Goal: Find specific page/section: Find specific page/section

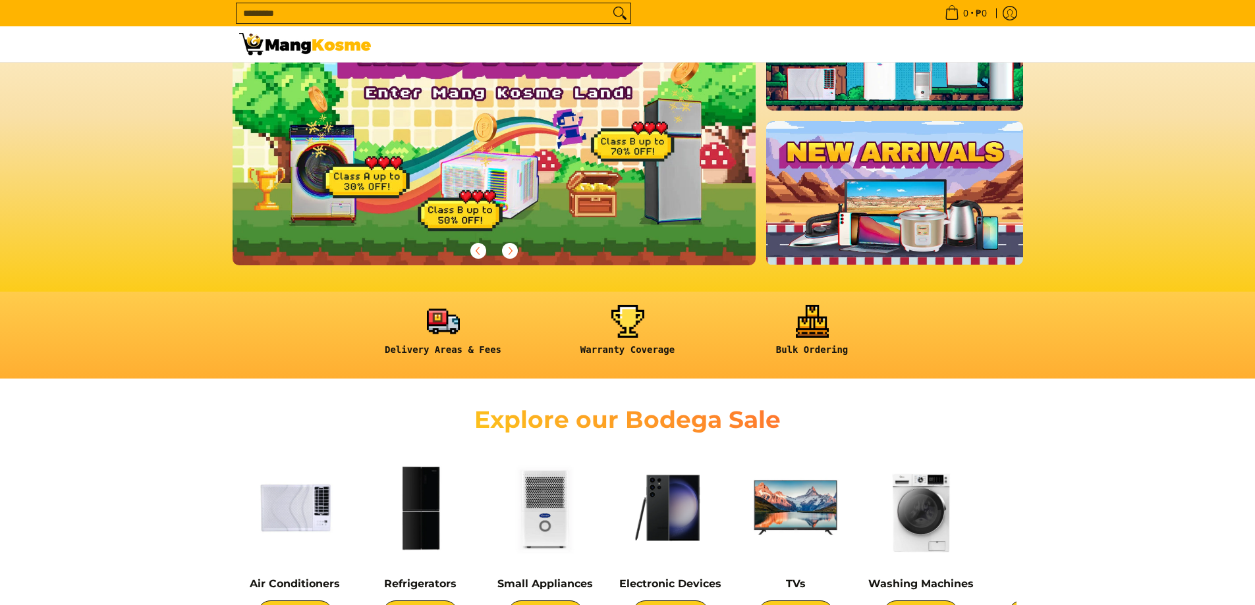
scroll to position [263, 0]
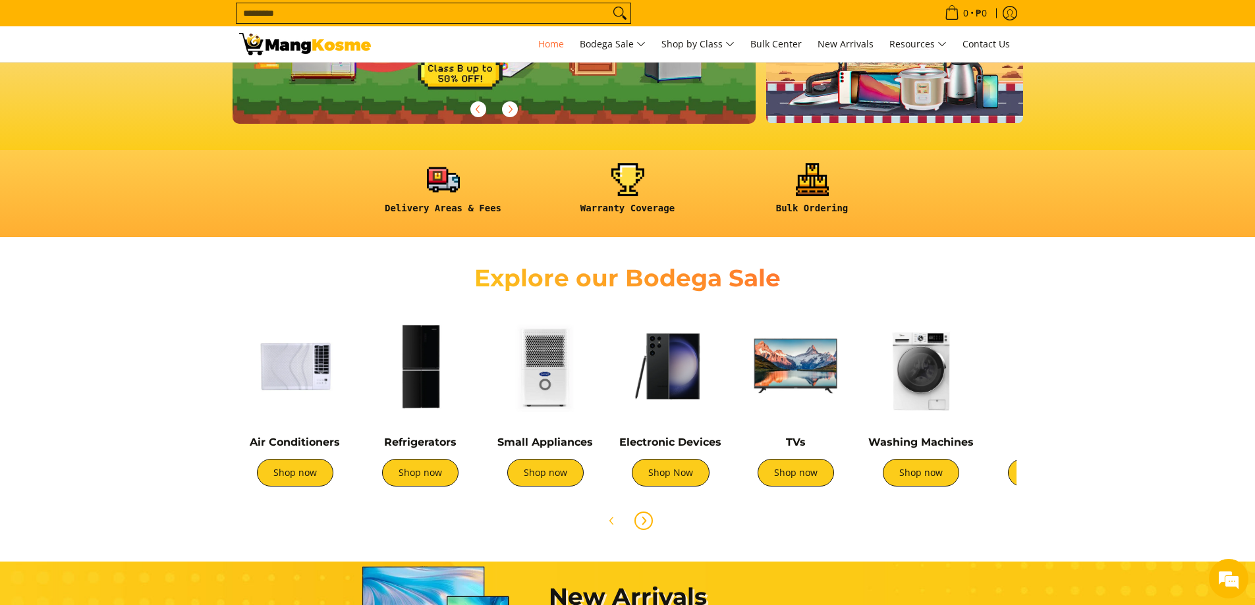
click at [646, 522] on icon "Next" at bounding box center [643, 521] width 11 height 11
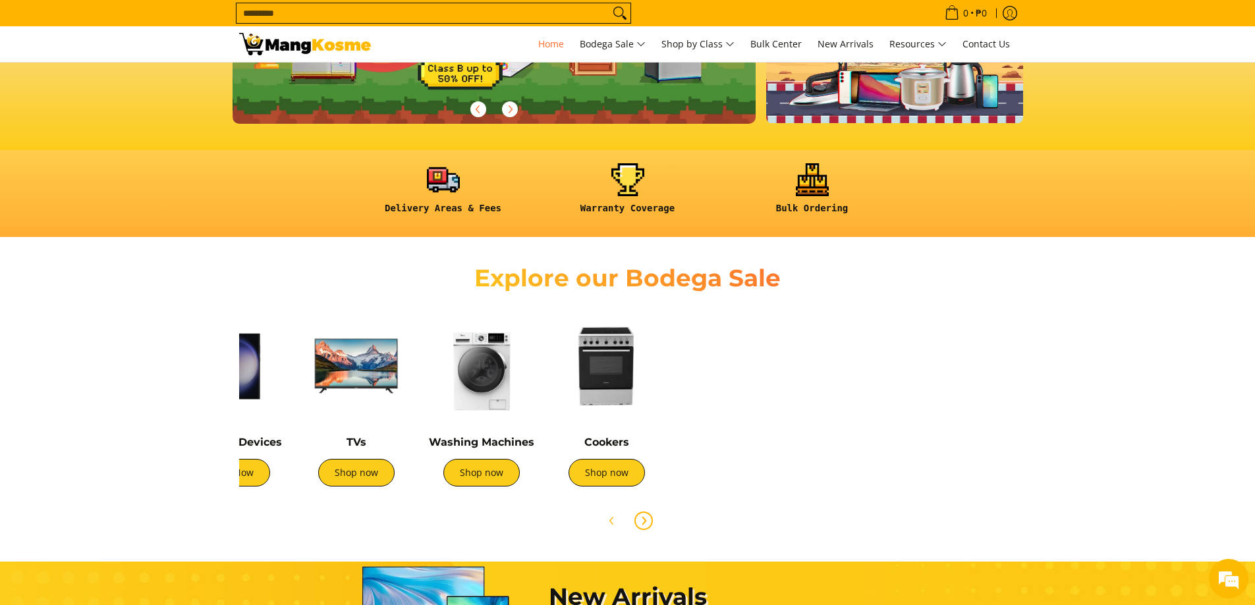
scroll to position [0, 439]
click at [646, 522] on icon "Next" at bounding box center [643, 521] width 11 height 11
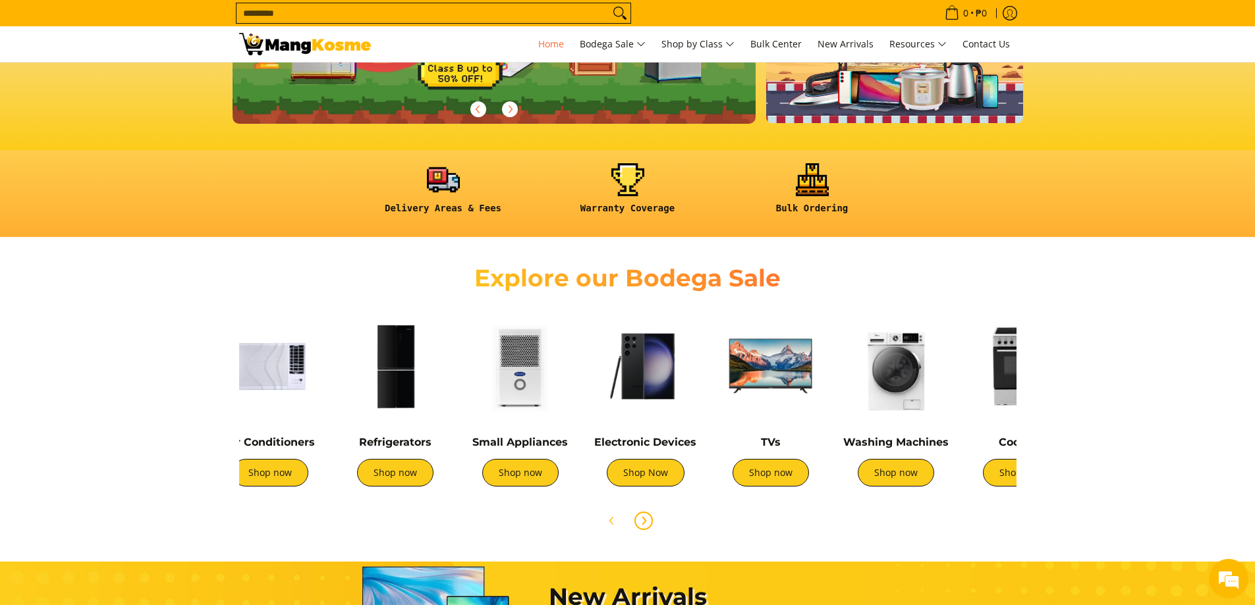
scroll to position [0, 0]
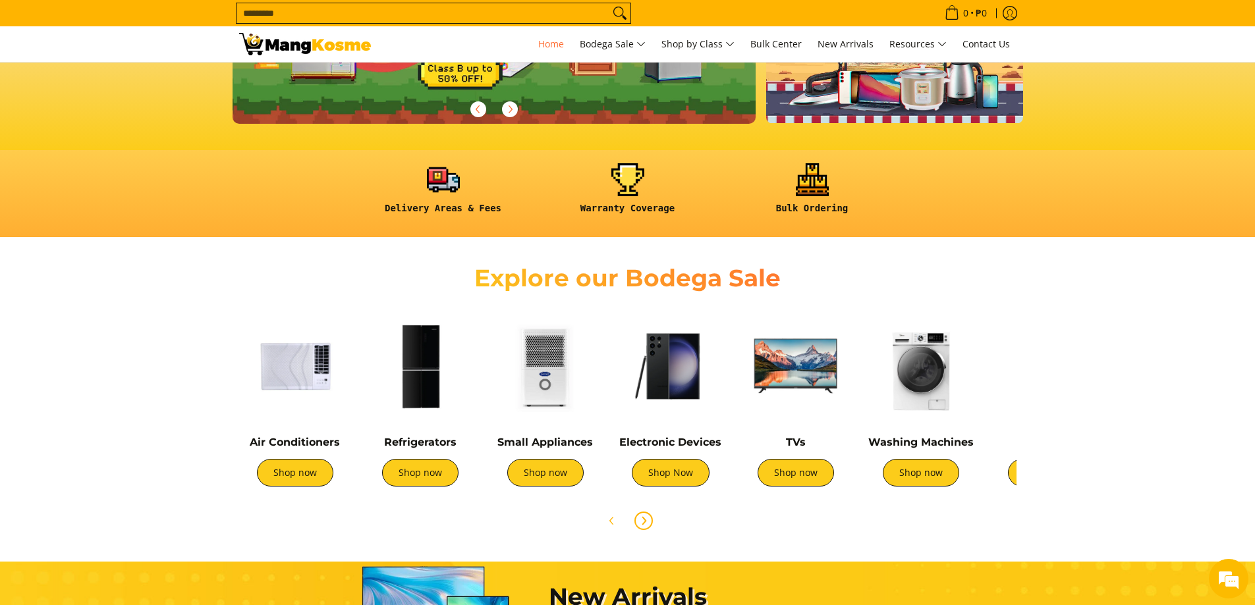
click at [646, 522] on icon "Next" at bounding box center [643, 521] width 11 height 11
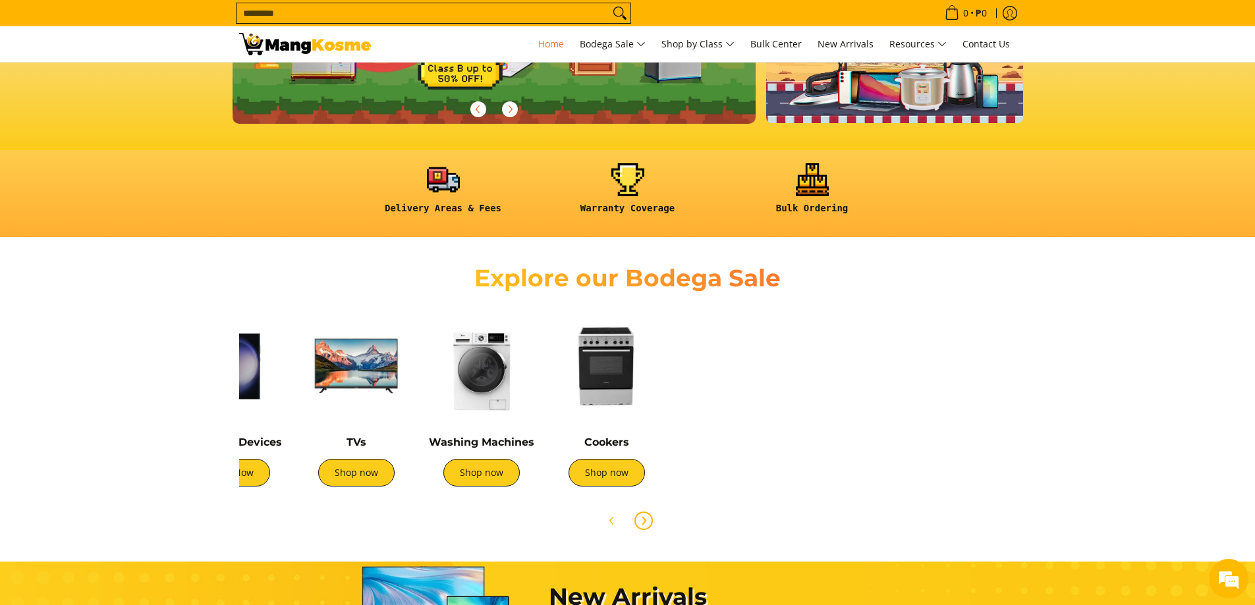
click at [646, 522] on icon "Next" at bounding box center [643, 521] width 11 height 11
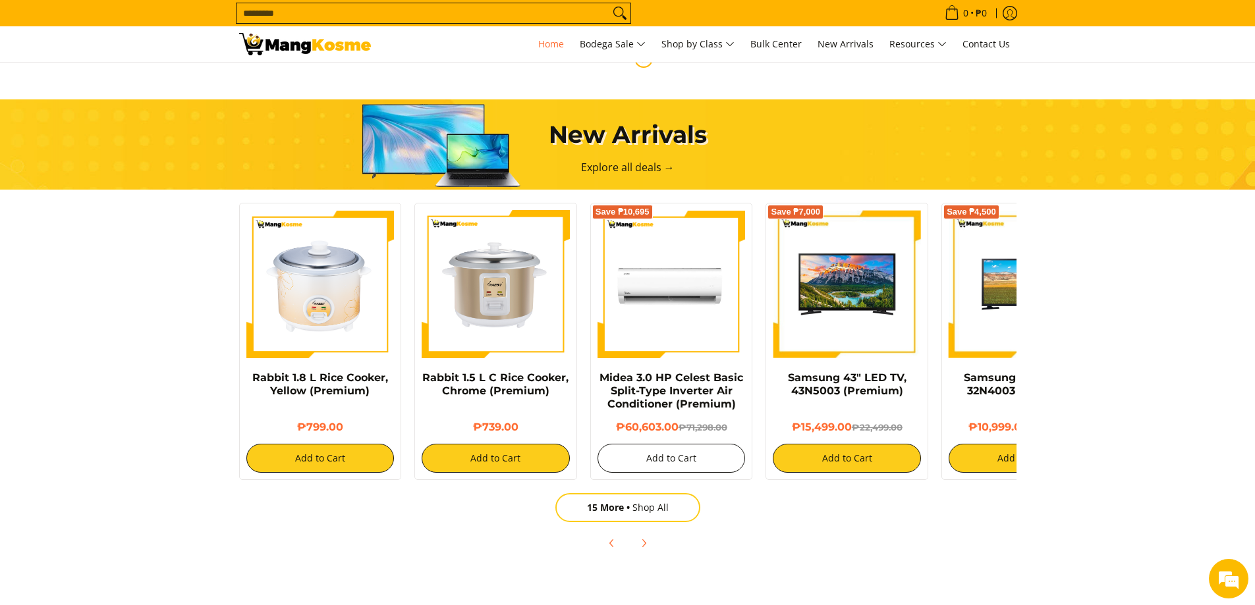
scroll to position [724, 0]
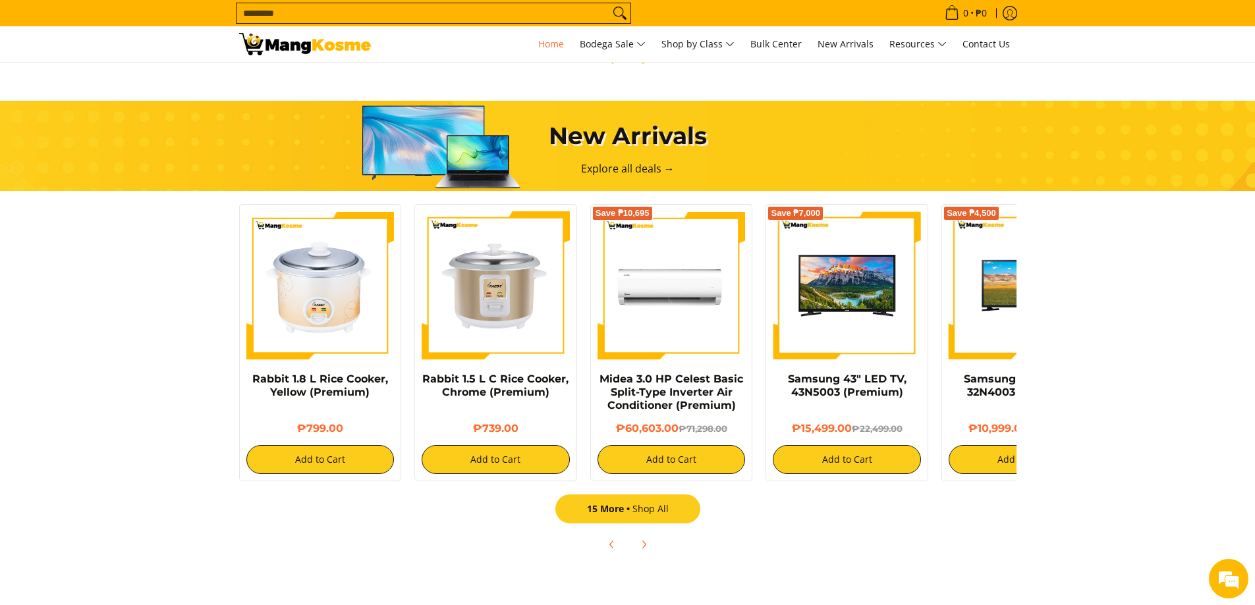
click at [656, 508] on link "15 More Shop All" at bounding box center [627, 509] width 145 height 29
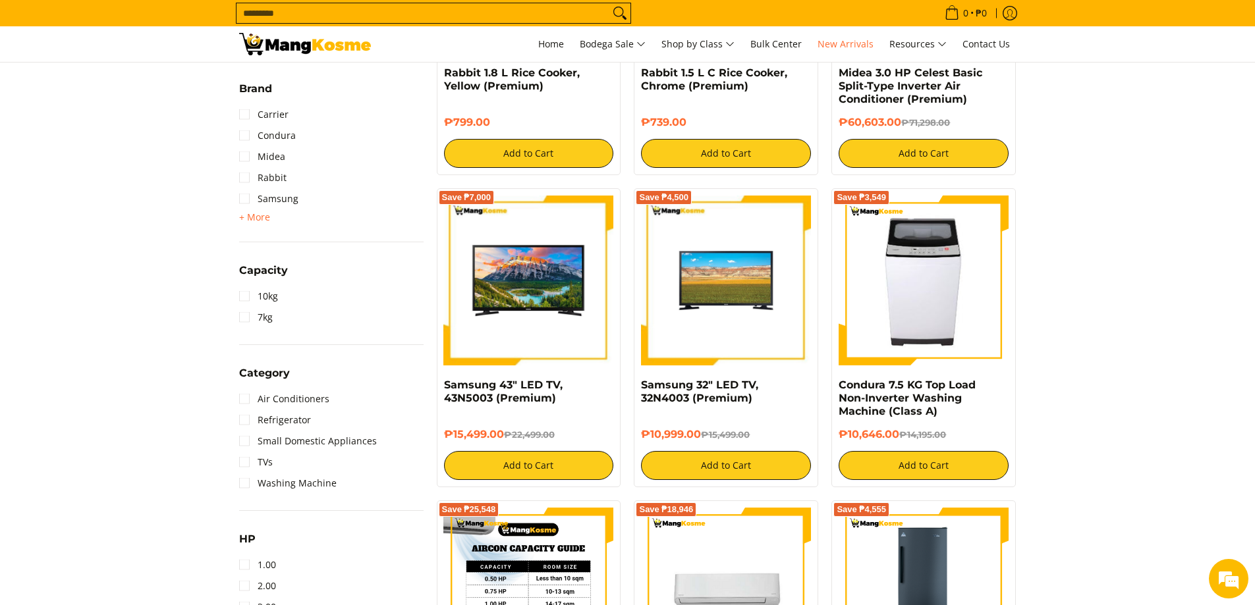
scroll to position [527, 0]
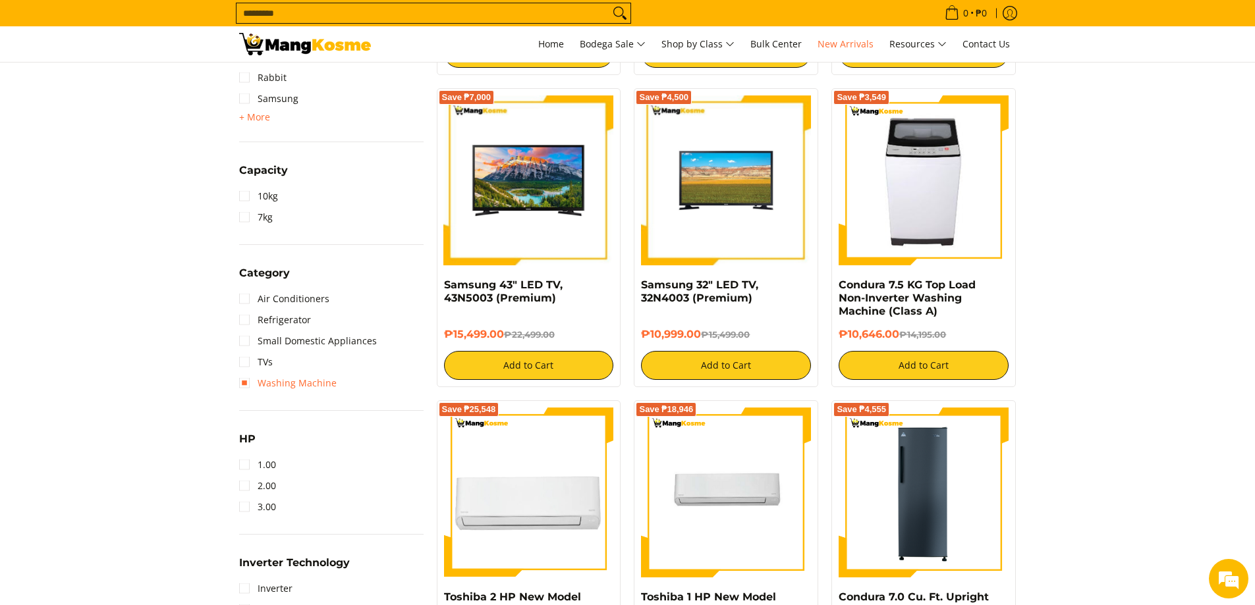
click at [267, 384] on link "Washing Machine" at bounding box center [287, 383] width 97 height 21
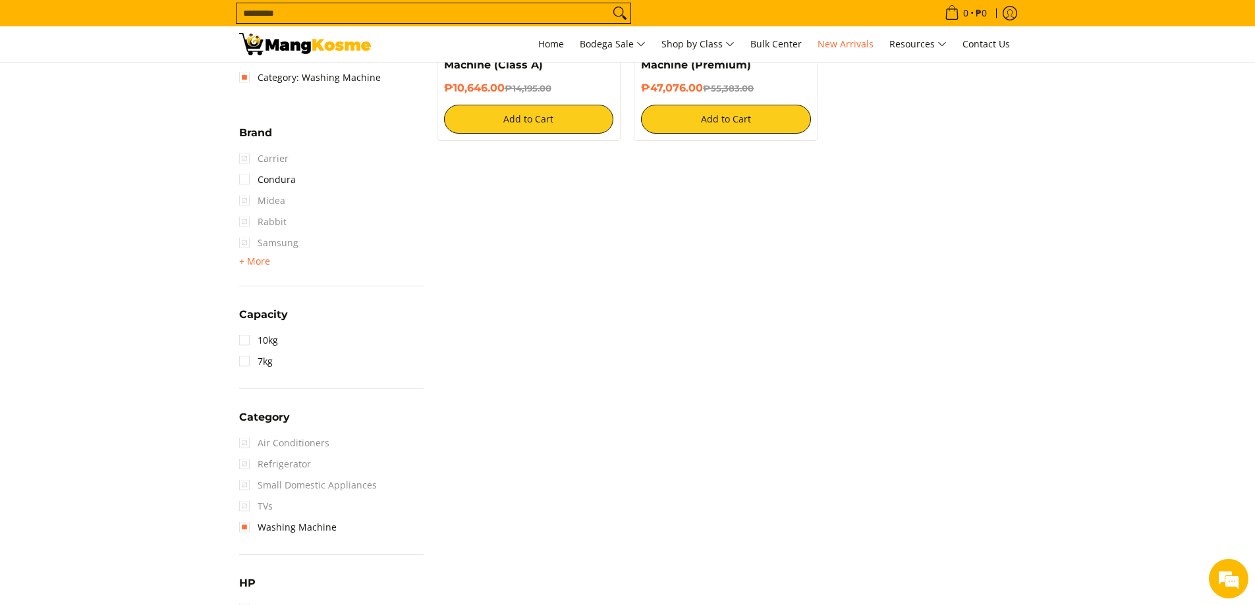
scroll to position [659, 0]
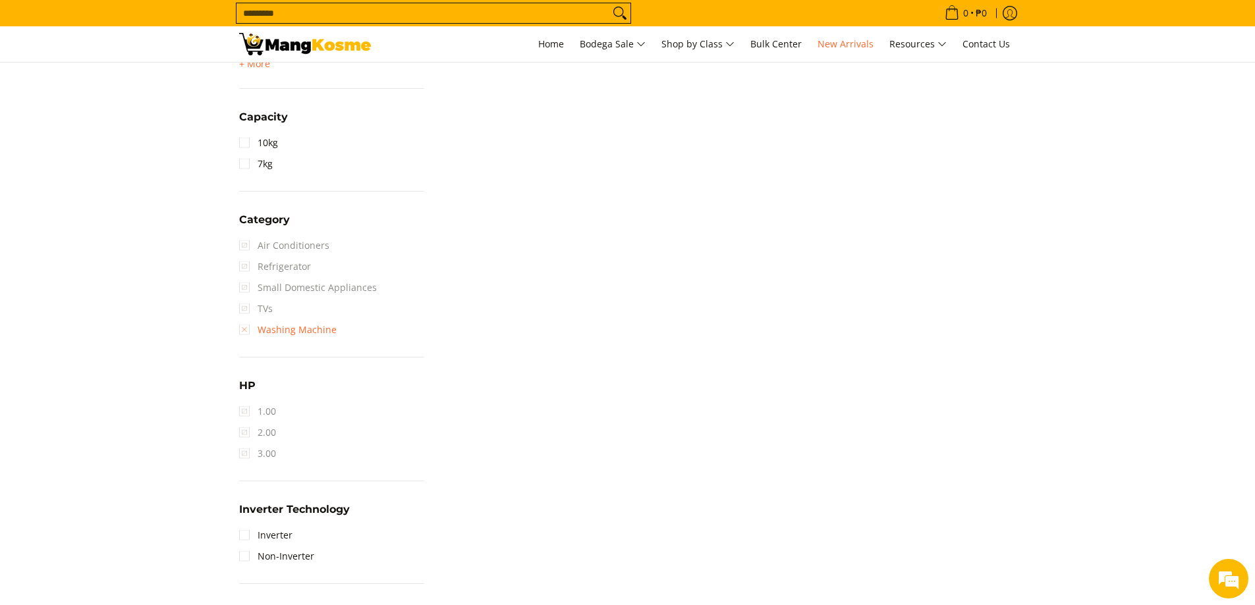
click at [249, 327] on link "Washing Machine" at bounding box center [287, 329] width 97 height 21
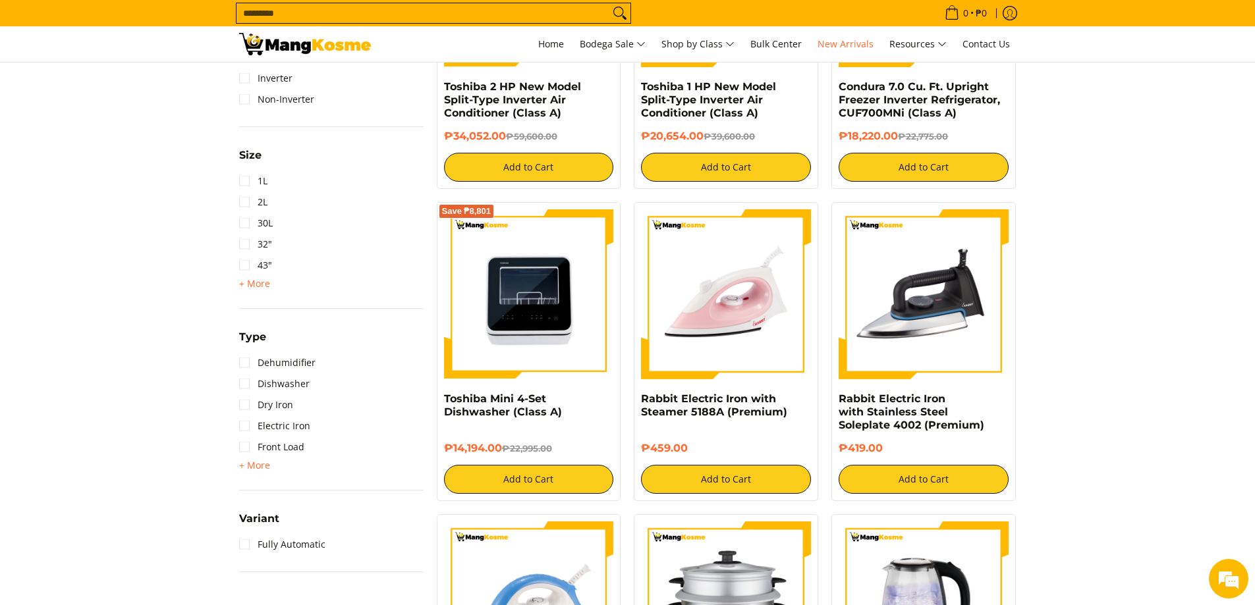
scroll to position [1239, 0]
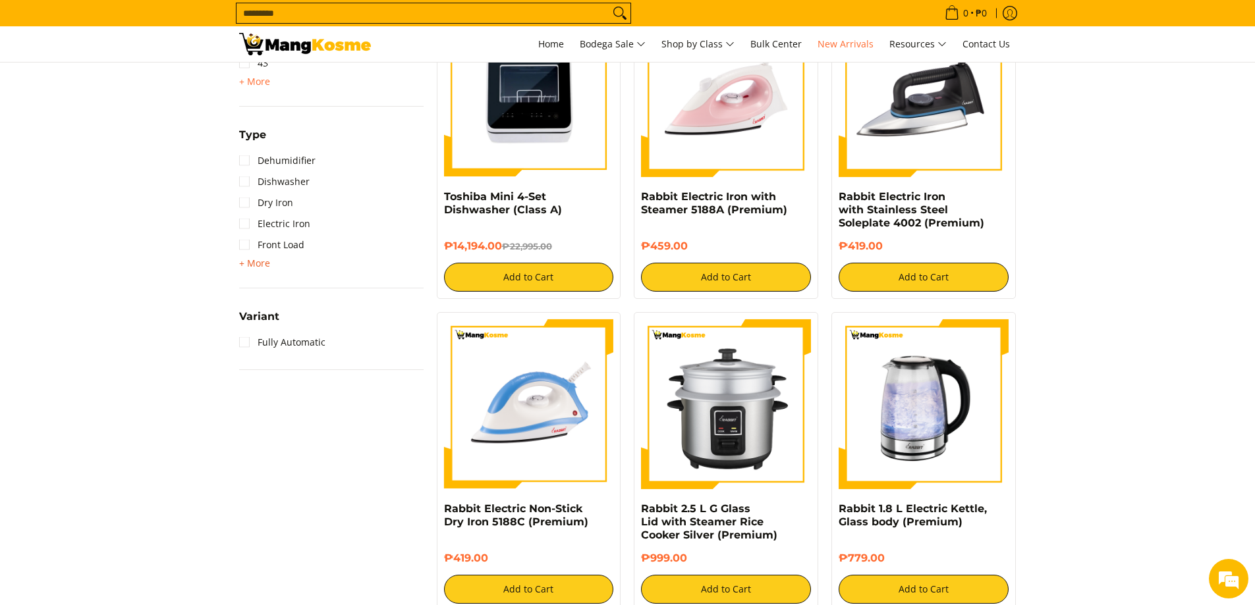
click at [261, 265] on span "+ More" at bounding box center [254, 263] width 31 height 11
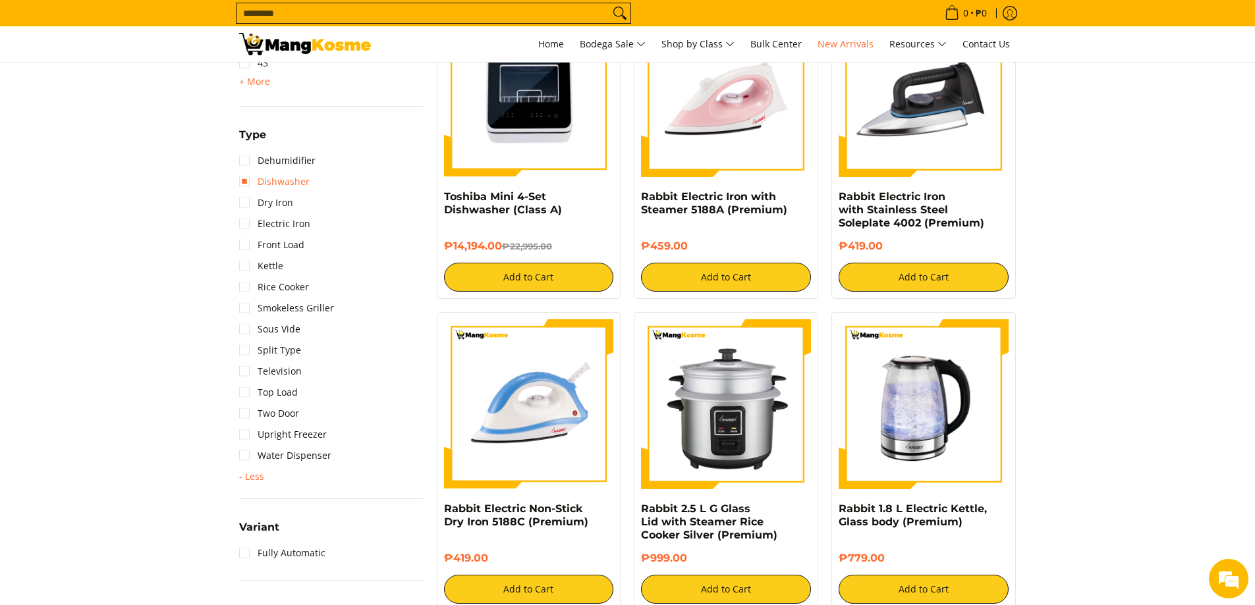
click at [285, 185] on link "Dishwasher" at bounding box center [274, 181] width 70 height 21
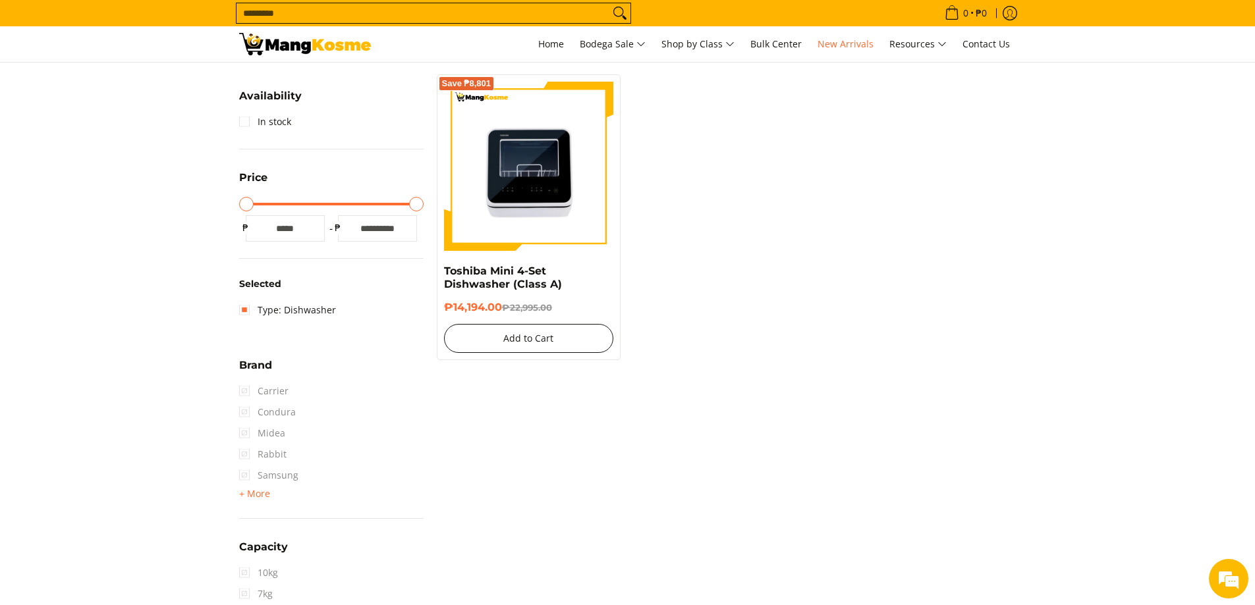
scroll to position [252, 0]
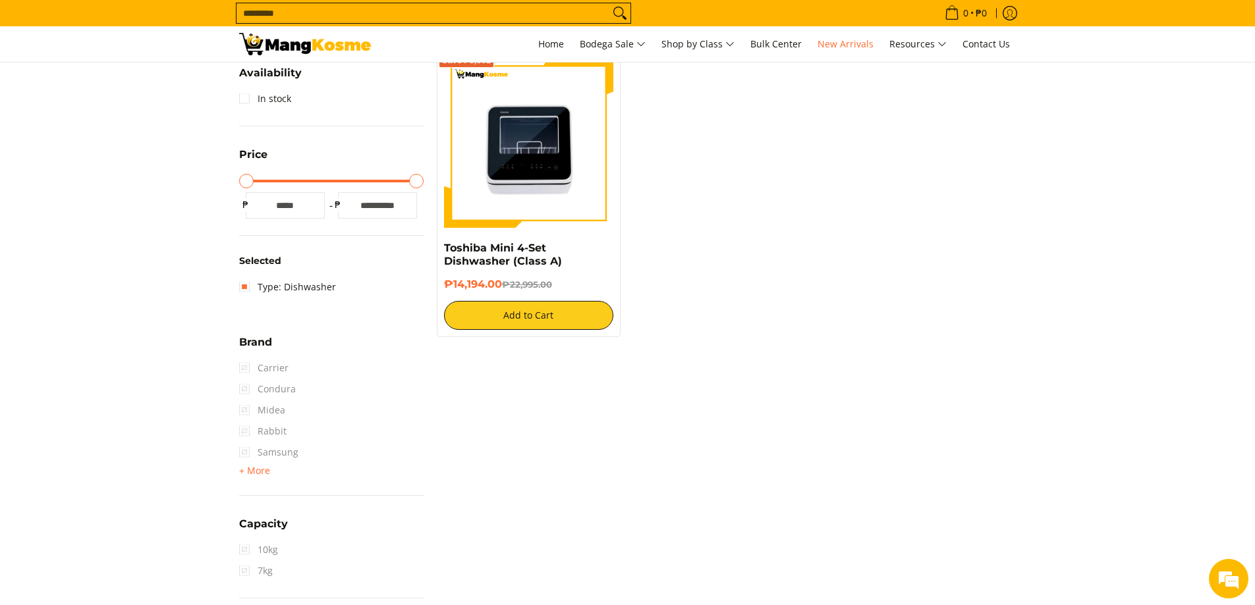
click at [242, 288] on link "Type: Dishwasher" at bounding box center [287, 287] width 97 height 21
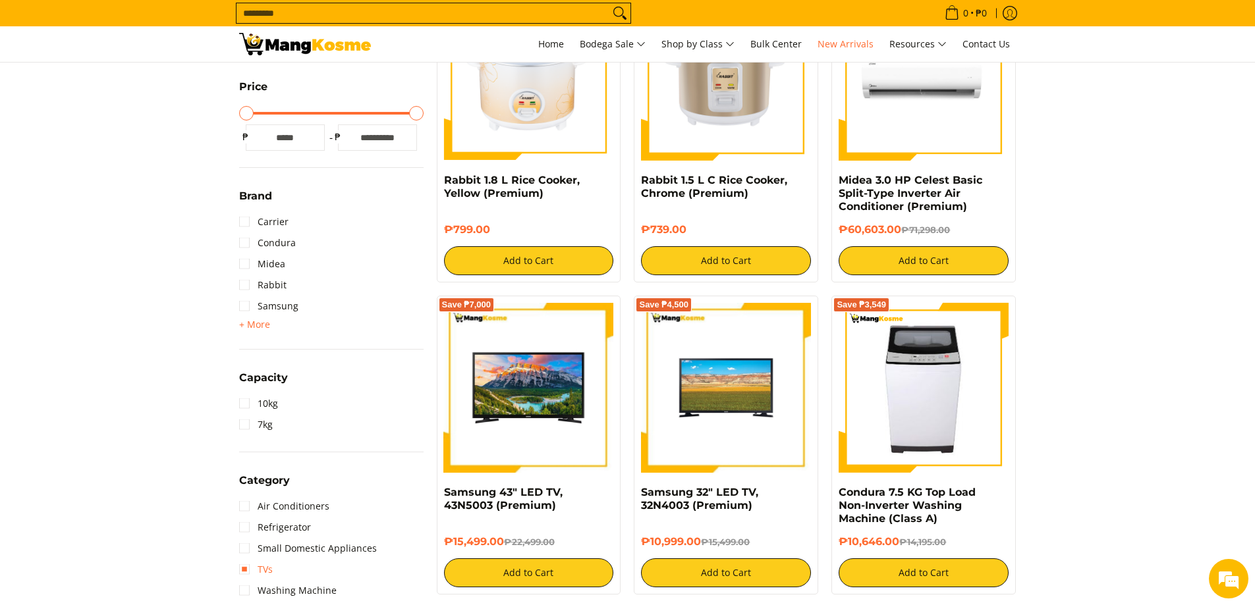
scroll to position [515, 0]
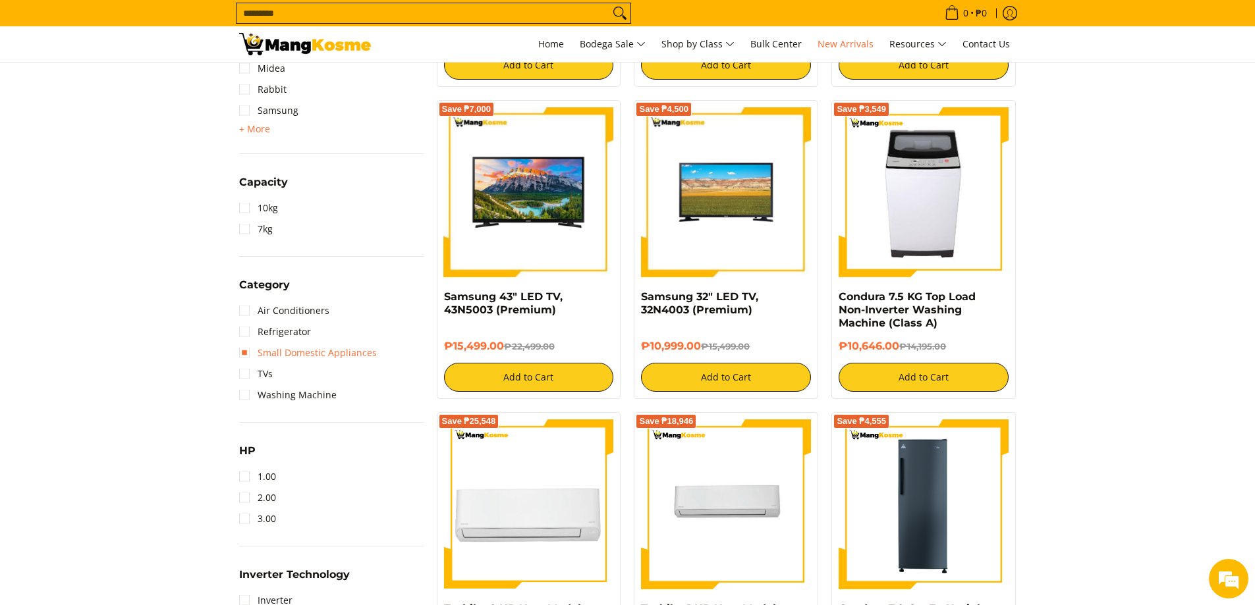
click at [252, 358] on link "Small Domestic Appliances" at bounding box center [308, 352] width 138 height 21
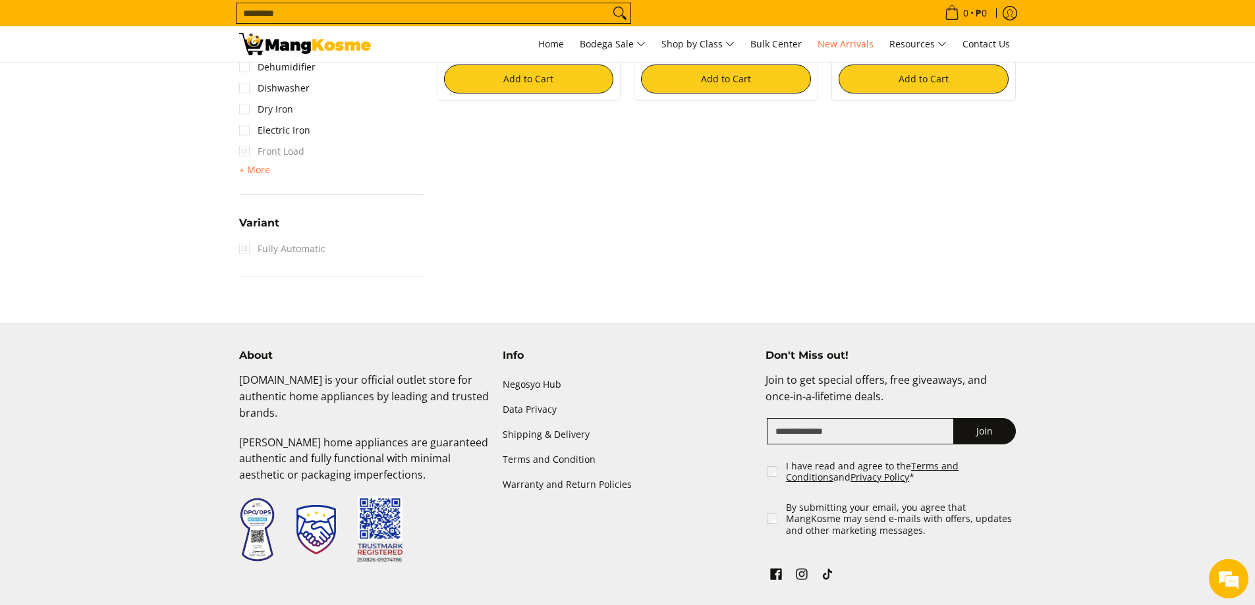
scroll to position [1498, 0]
